Goal: Task Accomplishment & Management: Use online tool/utility

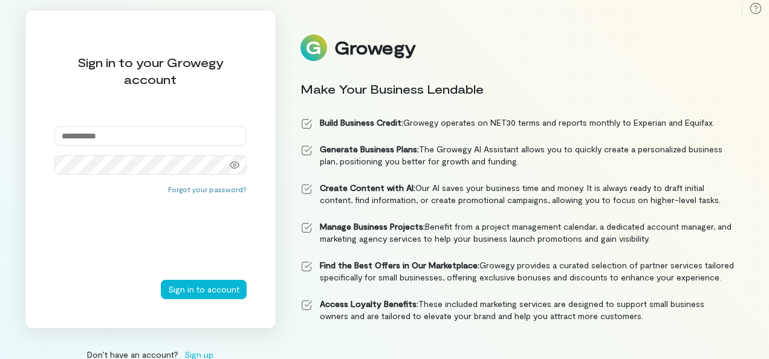
type input "**********"
click at [161, 280] on button "Sign in to account" at bounding box center [204, 289] width 86 height 19
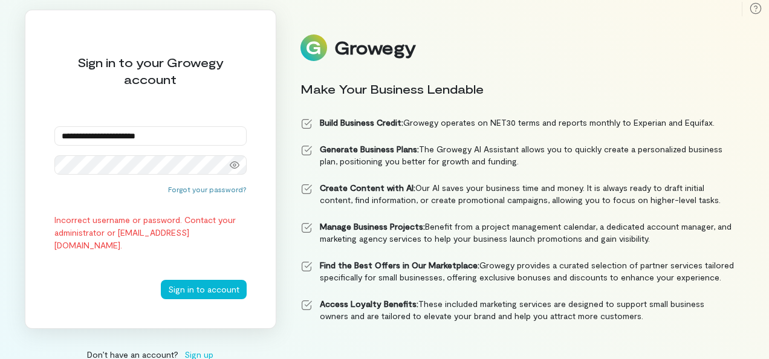
click at [161, 280] on button "Sign in to account" at bounding box center [204, 289] width 86 height 19
click at [180, 282] on button "Sign in to account" at bounding box center [204, 289] width 86 height 19
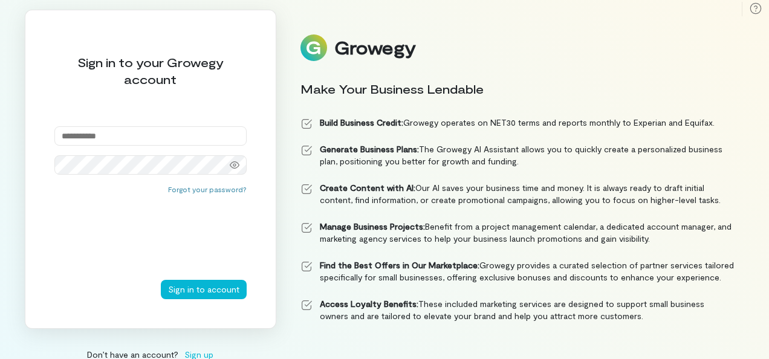
click at [152, 134] on input "email" at bounding box center [150, 135] width 192 height 19
type input "**********"
click at [236, 161] on icon at bounding box center [235, 165] width 10 height 10
click at [183, 293] on button "Sign in to account" at bounding box center [204, 289] width 86 height 19
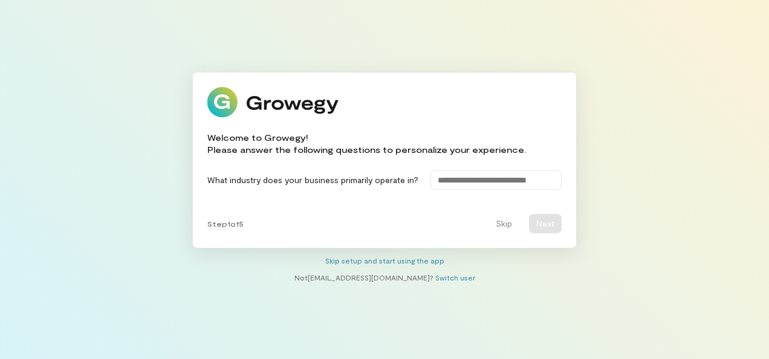
click at [674, 224] on div "Welcome to Growegy! Please answer the following questions to personalize your e…" at bounding box center [384, 179] width 769 height 359
click at [497, 182] on input at bounding box center [496, 180] width 131 height 19
type input "*"
type input "********"
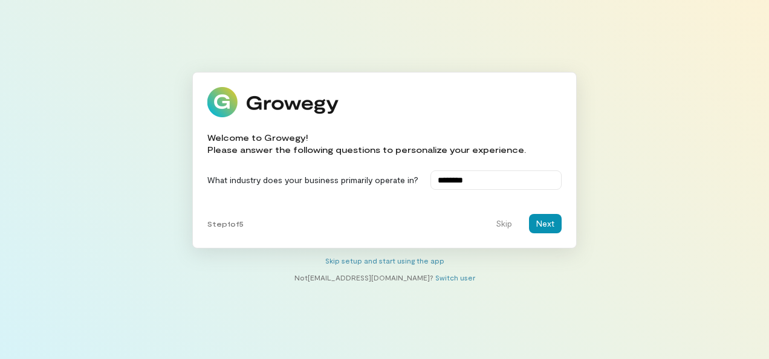
click at [550, 224] on button "Next" at bounding box center [545, 223] width 33 height 19
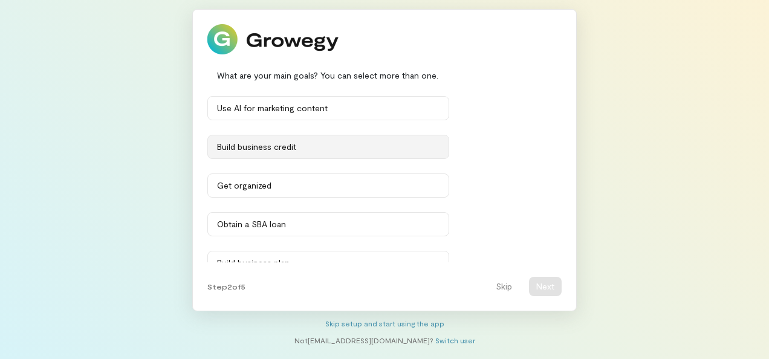
click at [396, 157] on button "Build business credit" at bounding box center [328, 147] width 242 height 24
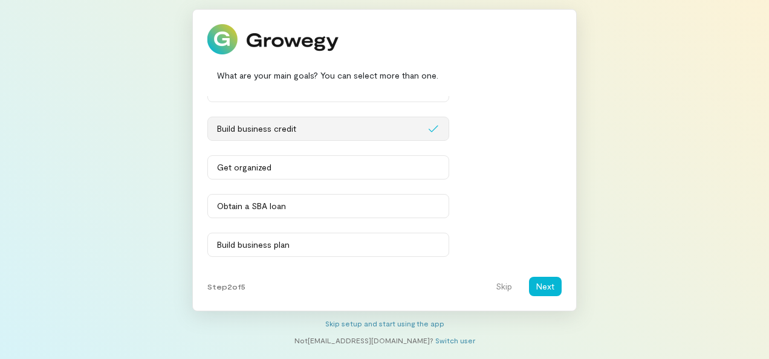
scroll to position [42, 0]
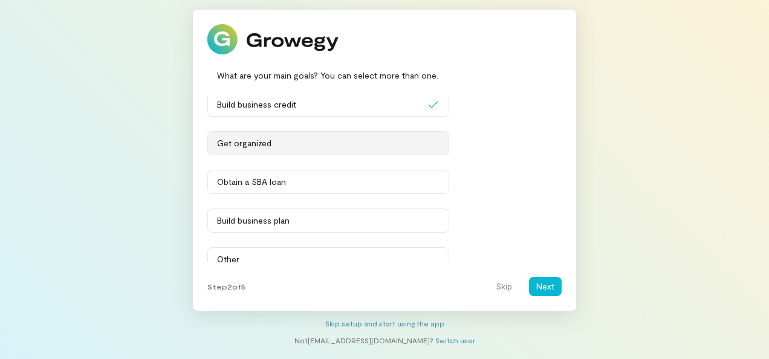
click at [400, 149] on button "Get organized" at bounding box center [328, 143] width 242 height 24
click at [380, 189] on button "Obtain a SBA loan" at bounding box center [328, 182] width 242 height 24
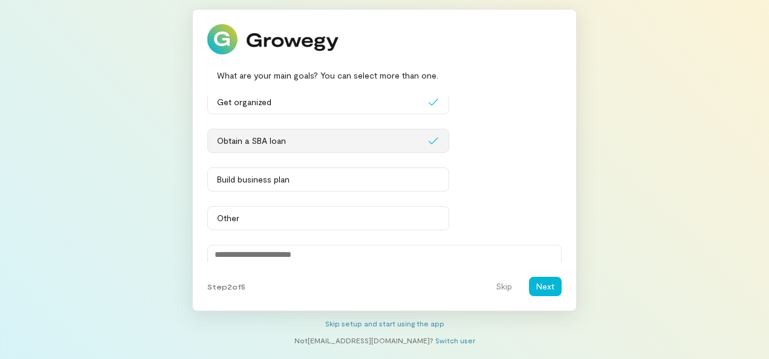
scroll to position [85, 0]
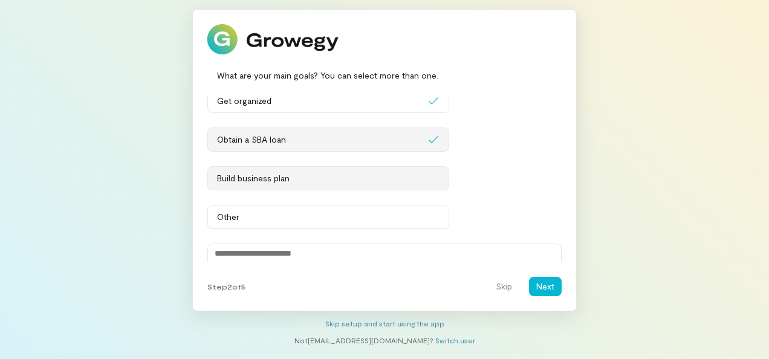
click at [415, 181] on div "Build business plan" at bounding box center [328, 178] width 223 height 12
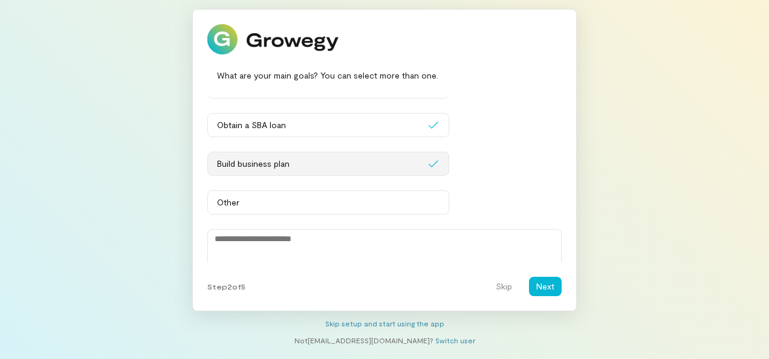
scroll to position [133, 0]
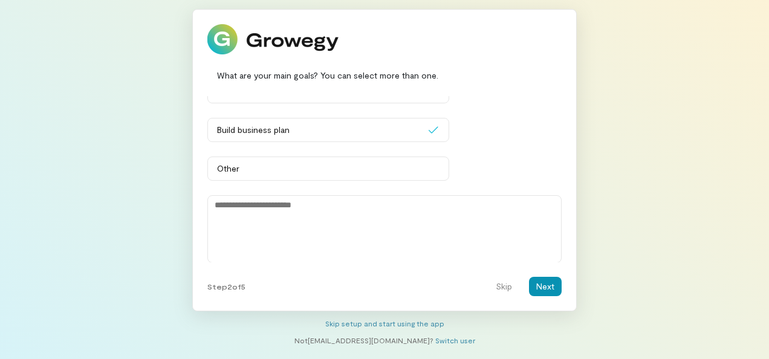
click at [547, 292] on button "Next" at bounding box center [545, 286] width 33 height 19
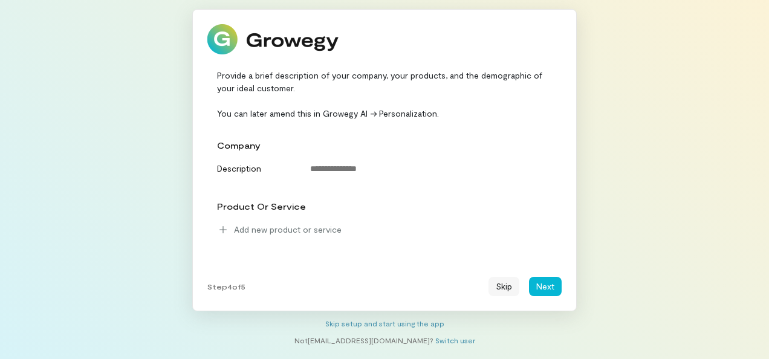
click at [503, 292] on button "Skip" at bounding box center [504, 286] width 31 height 19
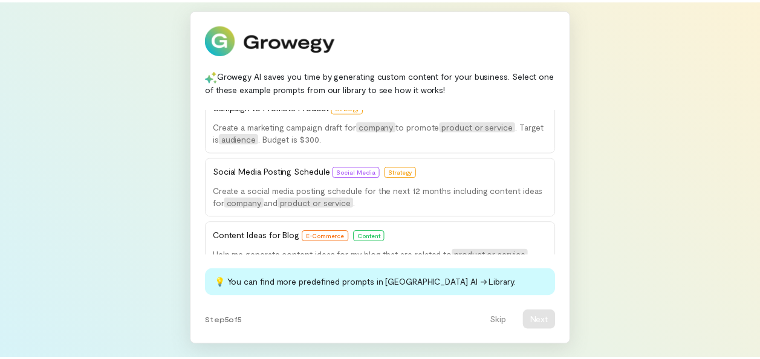
scroll to position [0, 0]
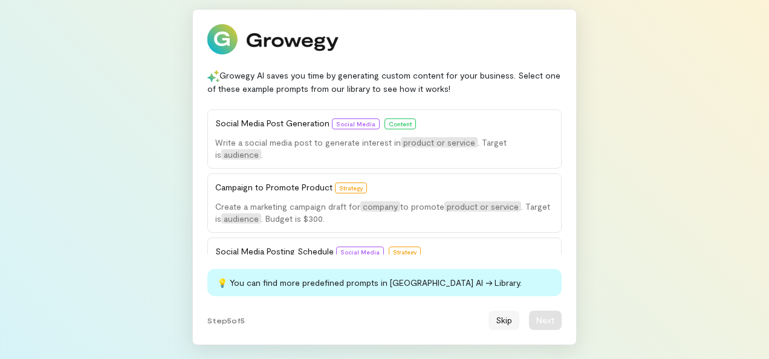
click at [504, 322] on button "Skip" at bounding box center [504, 320] width 31 height 19
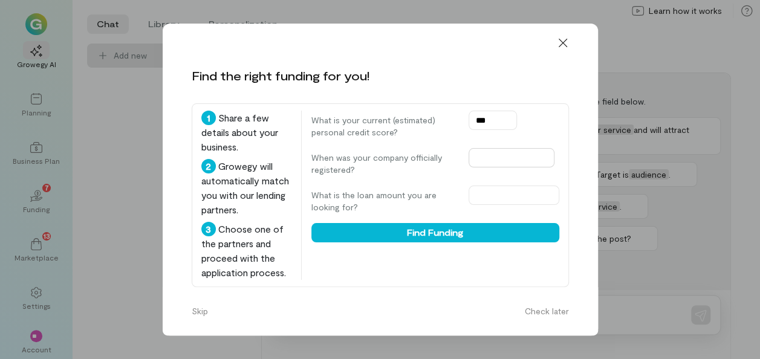
type input "***"
click at [521, 158] on input "text" at bounding box center [512, 157] width 86 height 19
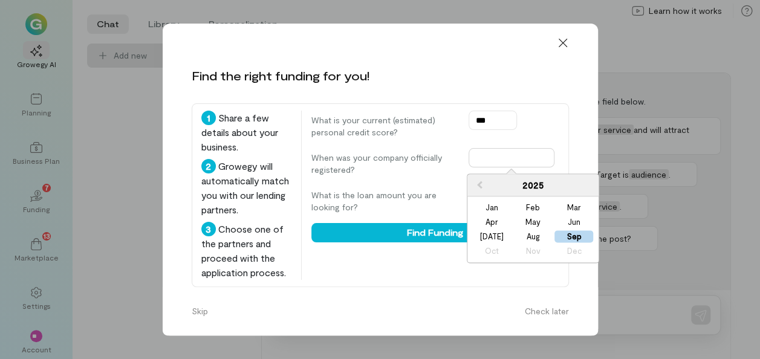
click at [499, 154] on input "text" at bounding box center [512, 157] width 86 height 19
click at [533, 236] on div "Aug" at bounding box center [532, 237] width 39 height 12
type input "**********"
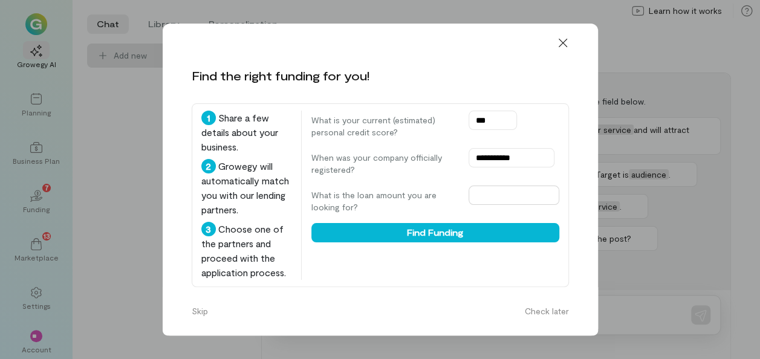
click at [507, 196] on input "text" at bounding box center [514, 195] width 91 height 19
type input "*****"
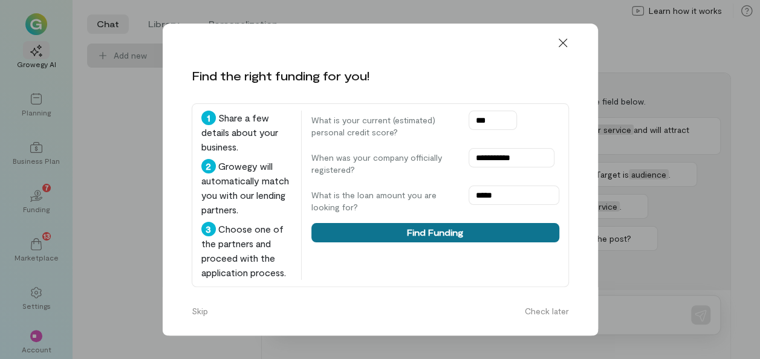
click at [490, 236] on button "Find Funding" at bounding box center [435, 232] width 248 height 19
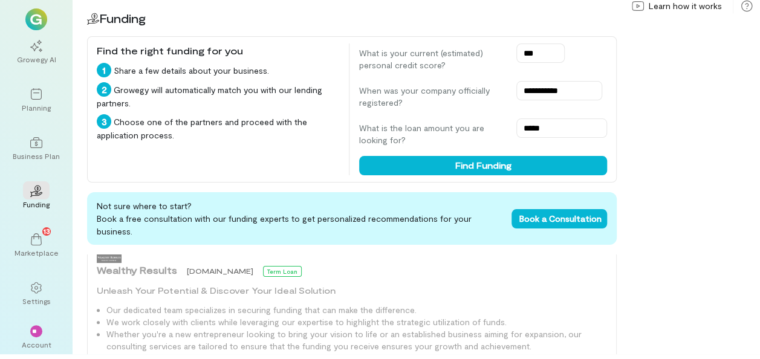
scroll to position [88, 0]
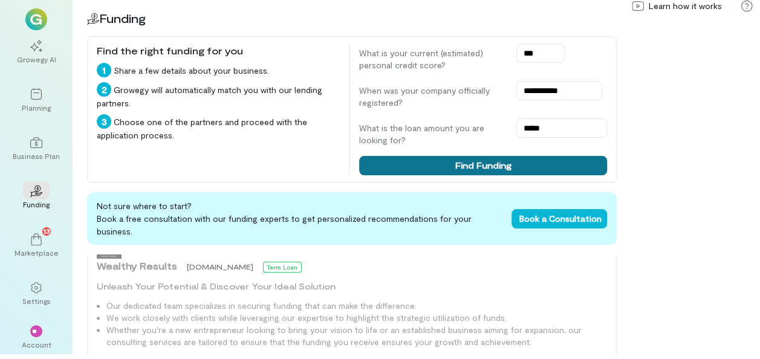
click at [538, 169] on button "Find Funding" at bounding box center [483, 165] width 248 height 19
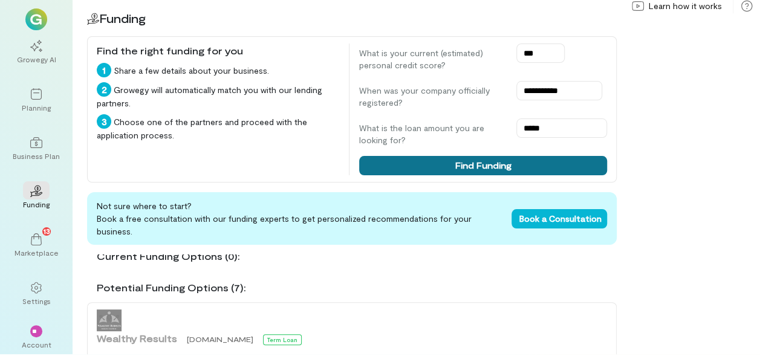
scroll to position [23, 0]
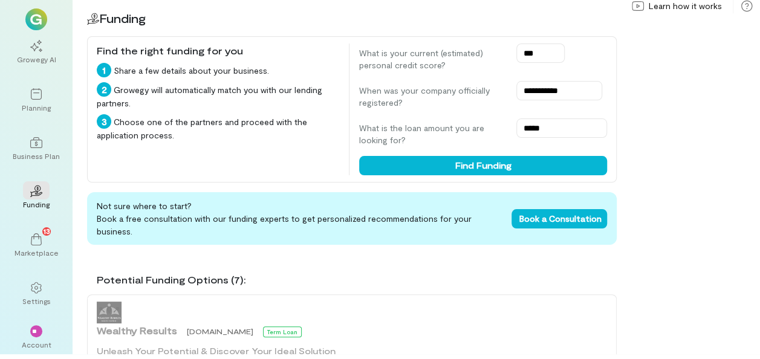
click at [226, 273] on div "Potential Funding Options (7):" at bounding box center [357, 280] width 520 height 15
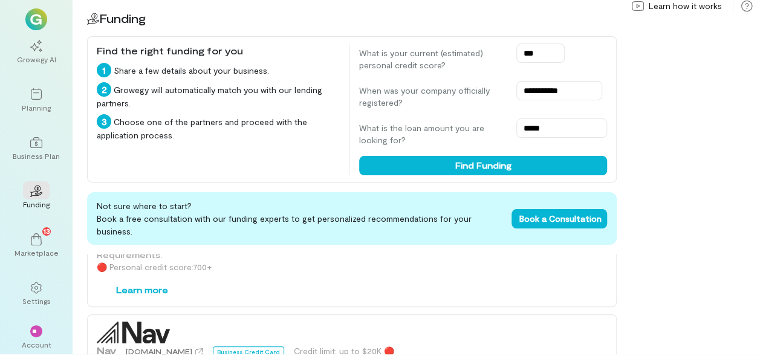
scroll to position [0, 0]
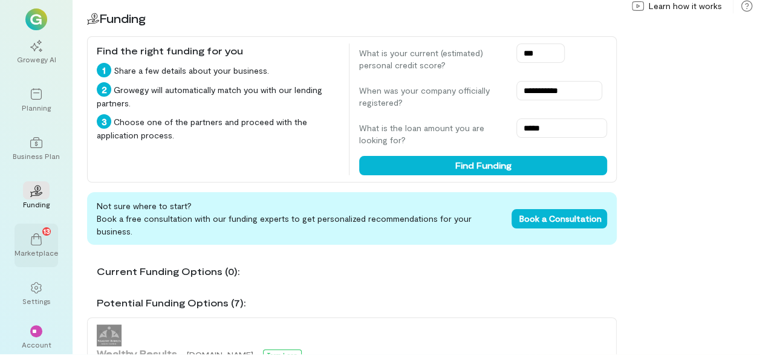
click at [37, 249] on div "Marketplace" at bounding box center [37, 253] width 44 height 10
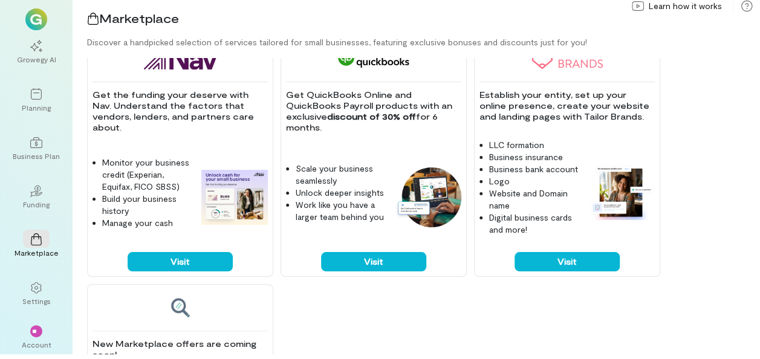
scroll to position [778, 0]
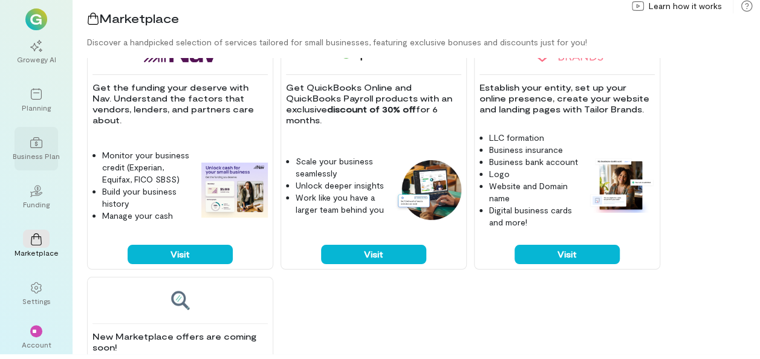
click at [34, 139] on icon at bounding box center [36, 142] width 12 height 11
